Goal: Task Accomplishment & Management: Complete application form

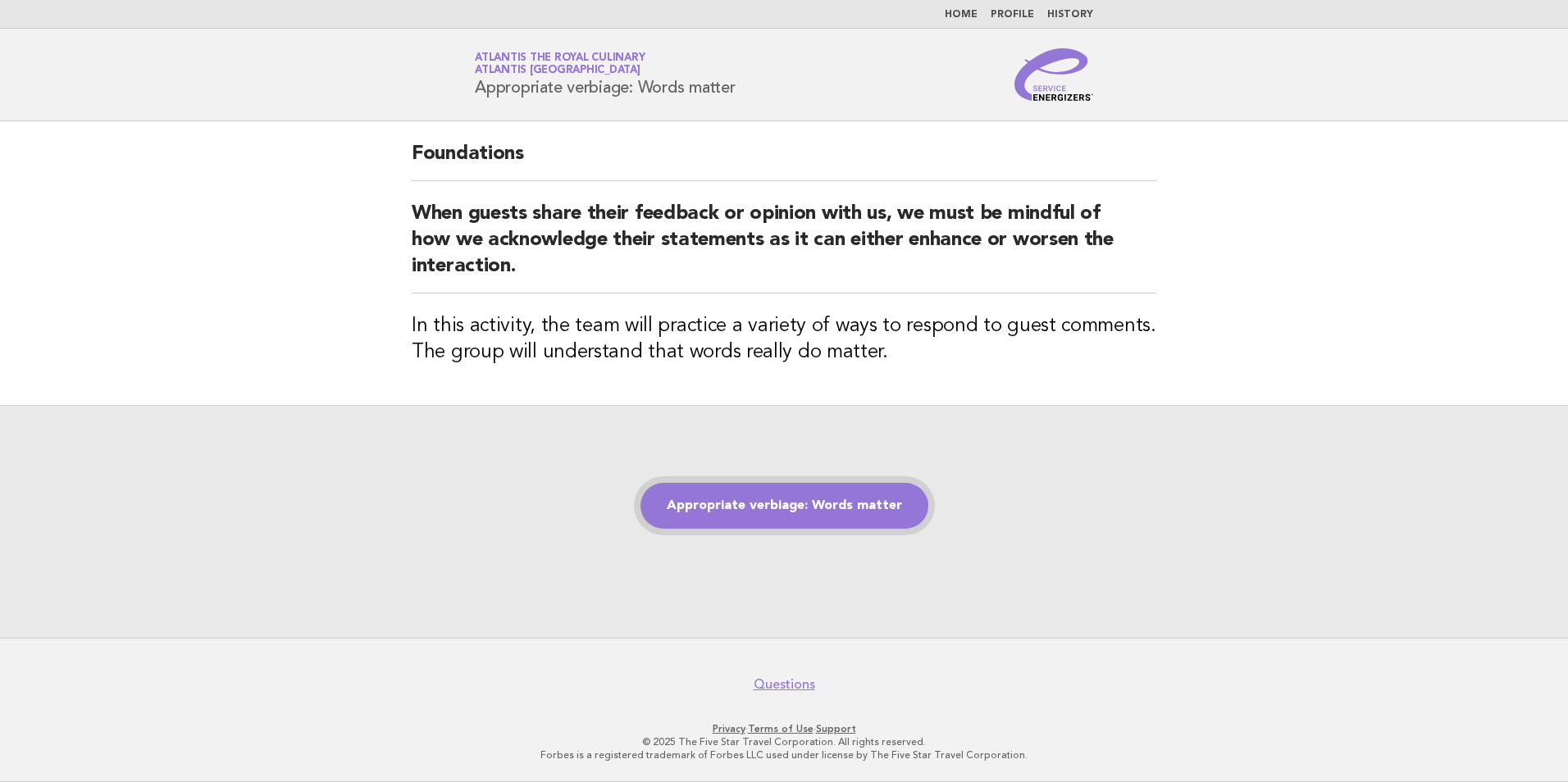
click at [814, 523] on link "Appropriate verbiage: Words matter" at bounding box center [785, 506] width 288 height 46
click at [786, 507] on link "Appropriate verbiage: Words matter" at bounding box center [785, 506] width 288 height 46
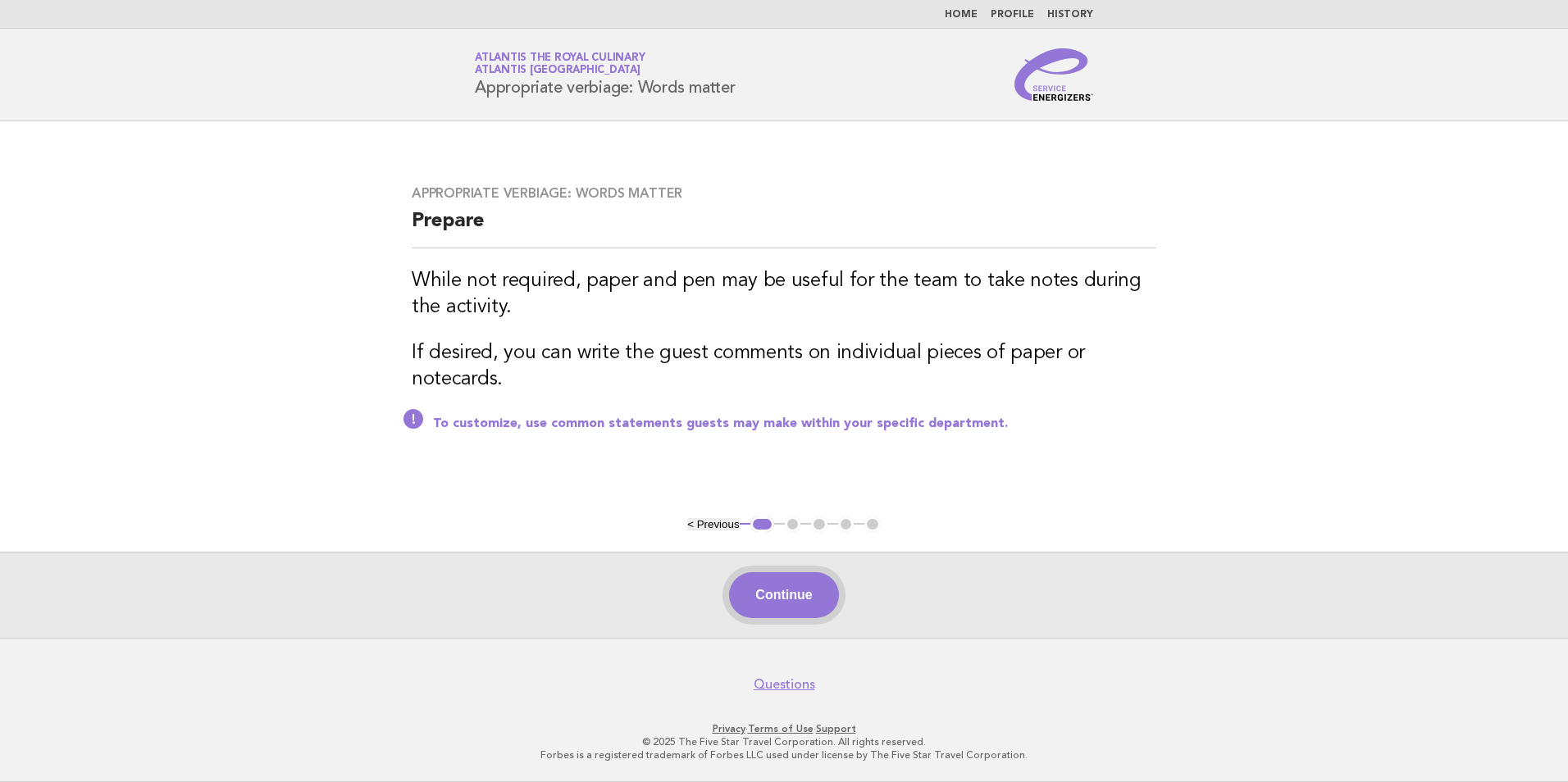
click at [806, 587] on button "Continue" at bounding box center [783, 595] width 109 height 46
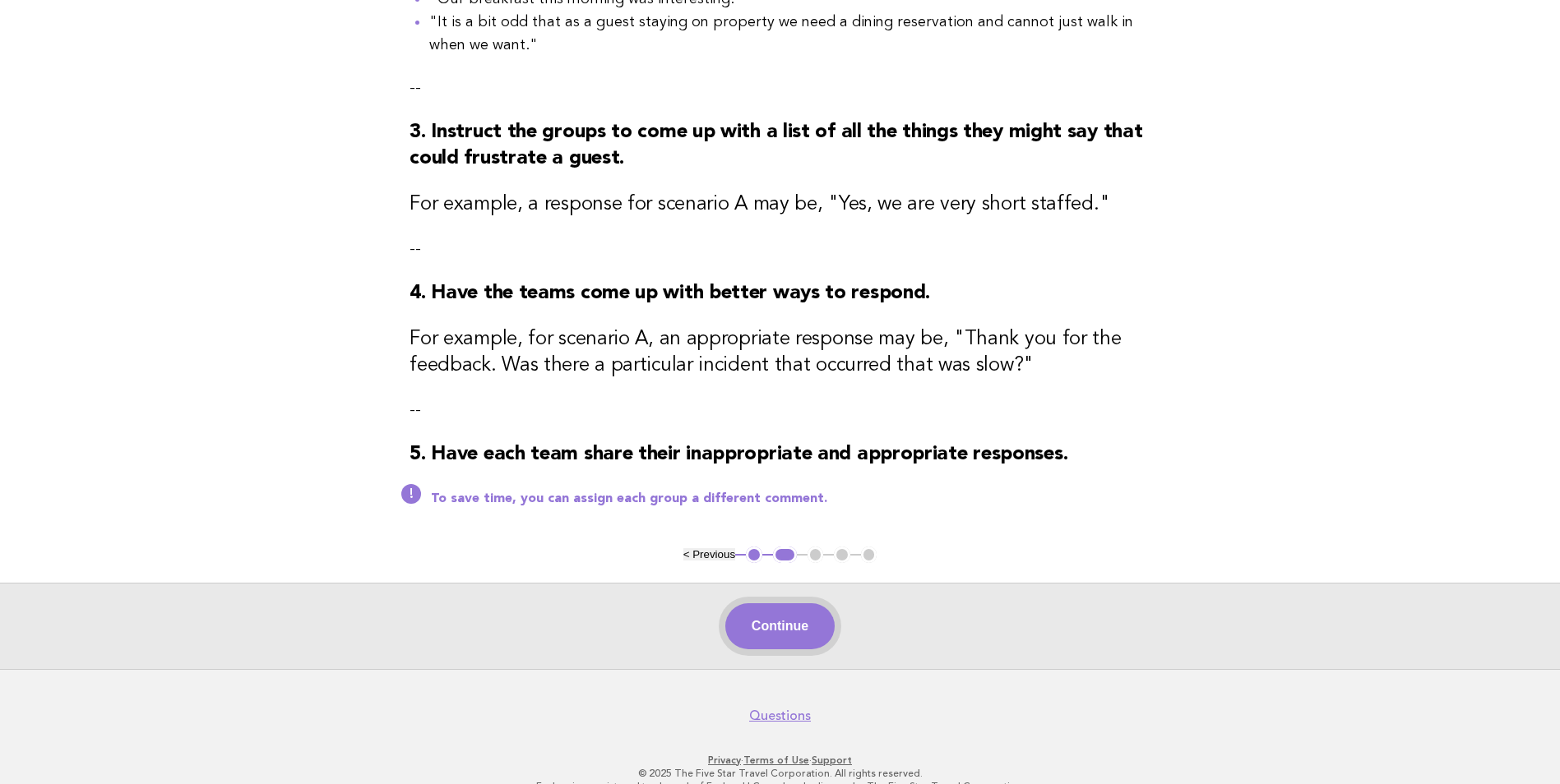
click at [787, 625] on button "Continue" at bounding box center [780, 626] width 109 height 46
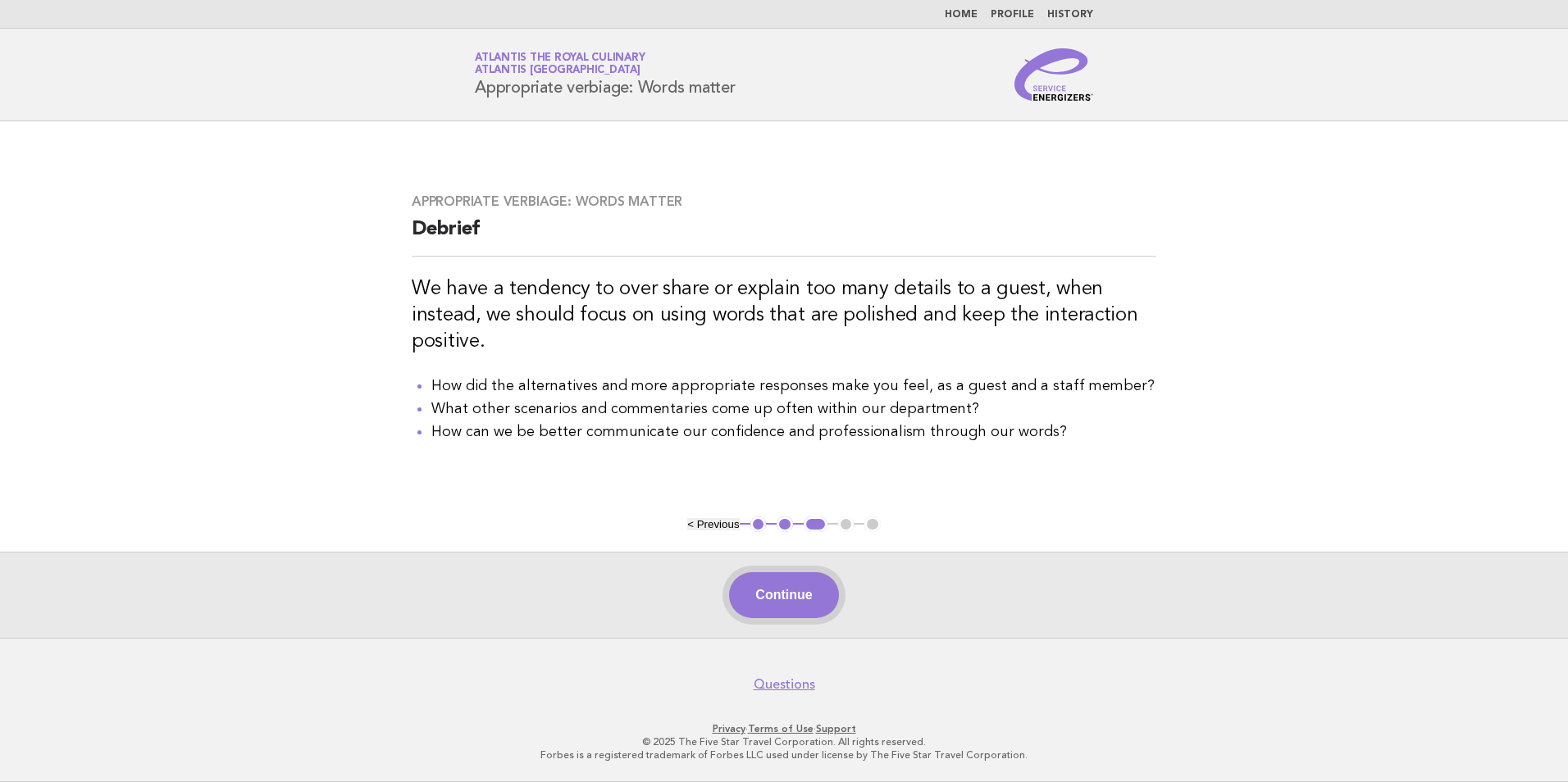
click at [799, 585] on button "Continue" at bounding box center [783, 595] width 109 height 46
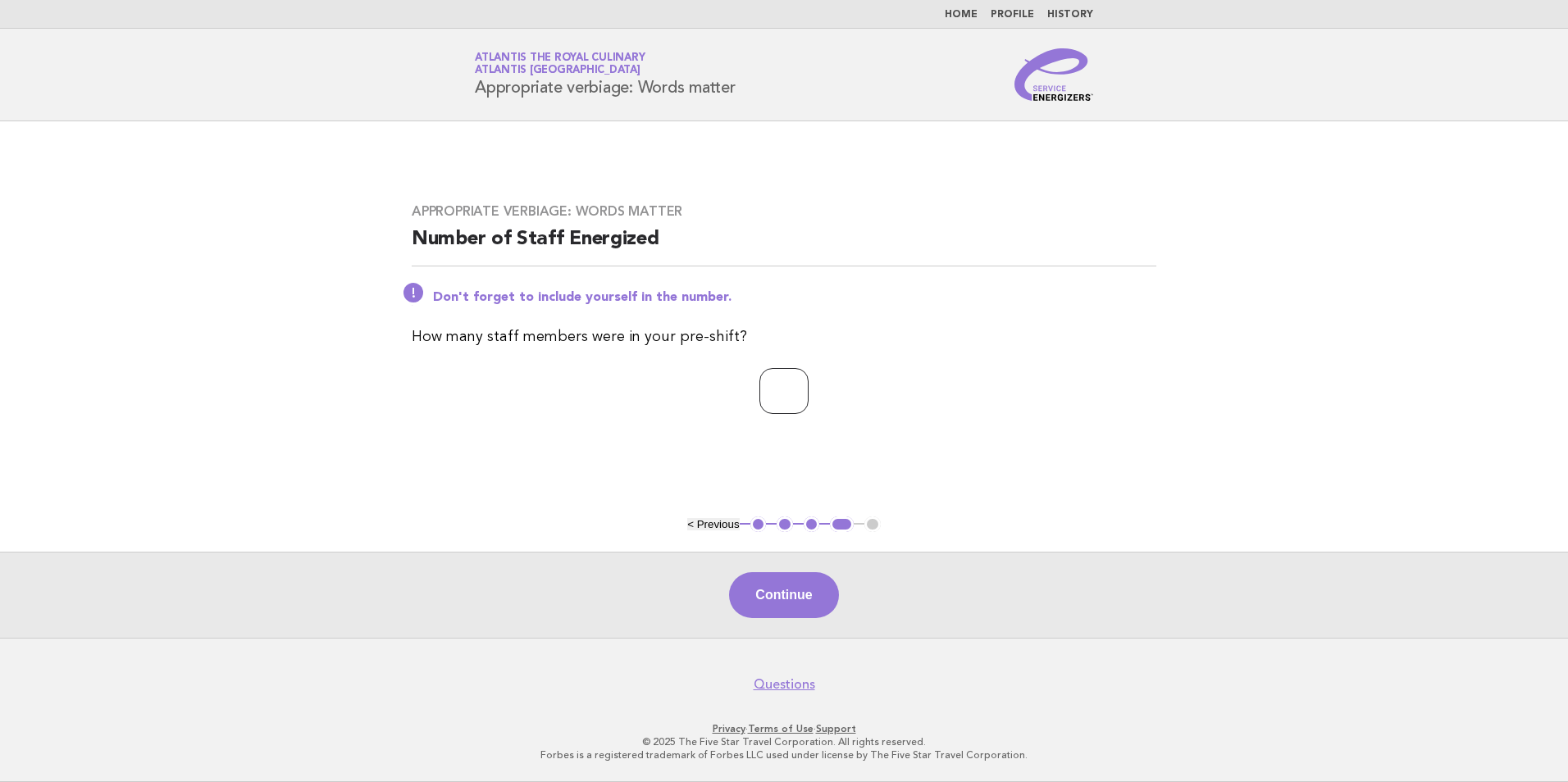
click at [809, 388] on input "*" at bounding box center [784, 391] width 50 height 46
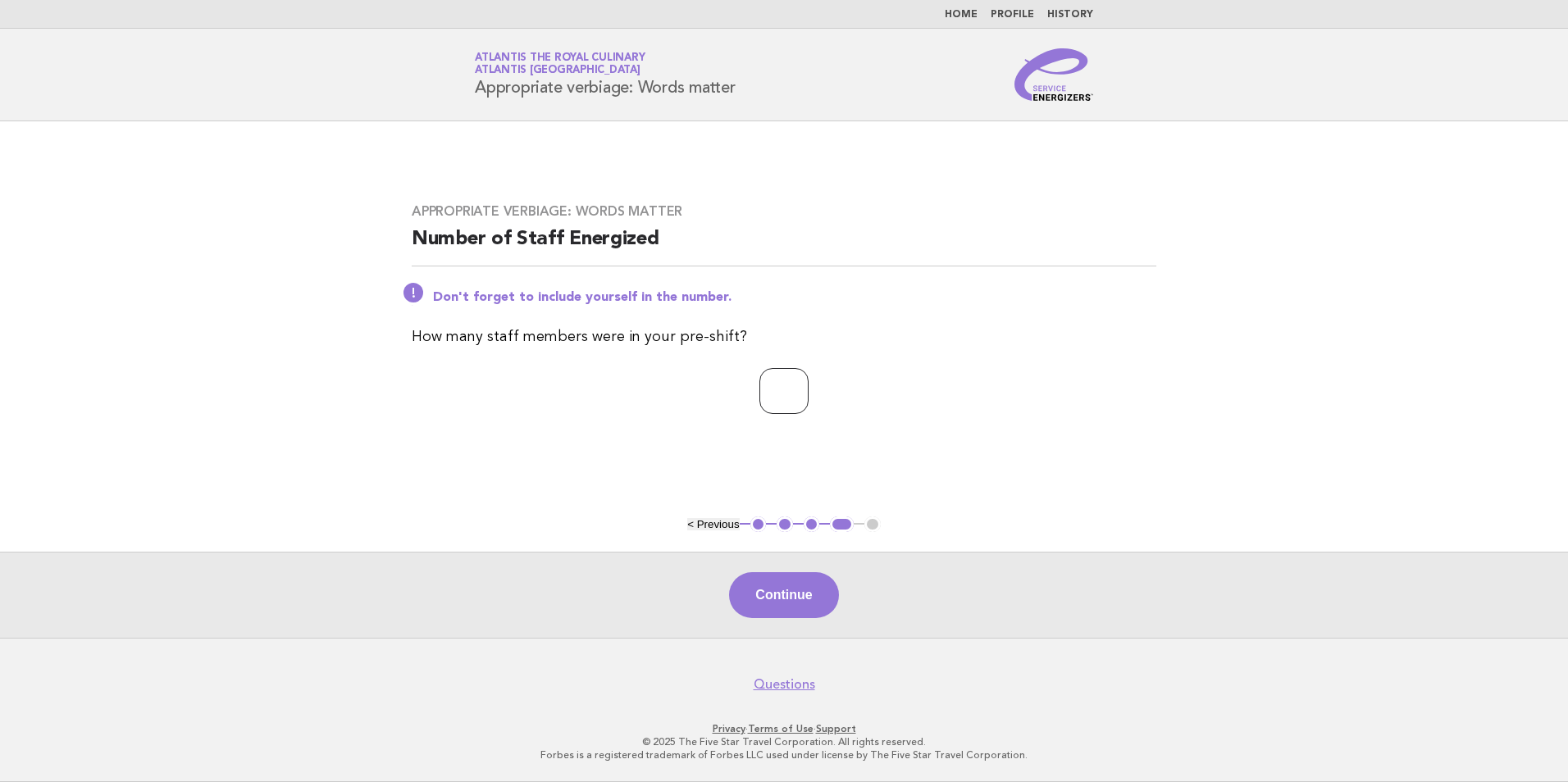
click at [809, 388] on input "*" at bounding box center [784, 391] width 50 height 46
type input "*"
click at [809, 388] on input "*" at bounding box center [784, 391] width 50 height 46
click at [789, 594] on button "Continue" at bounding box center [783, 595] width 109 height 46
